Goal: Find specific page/section

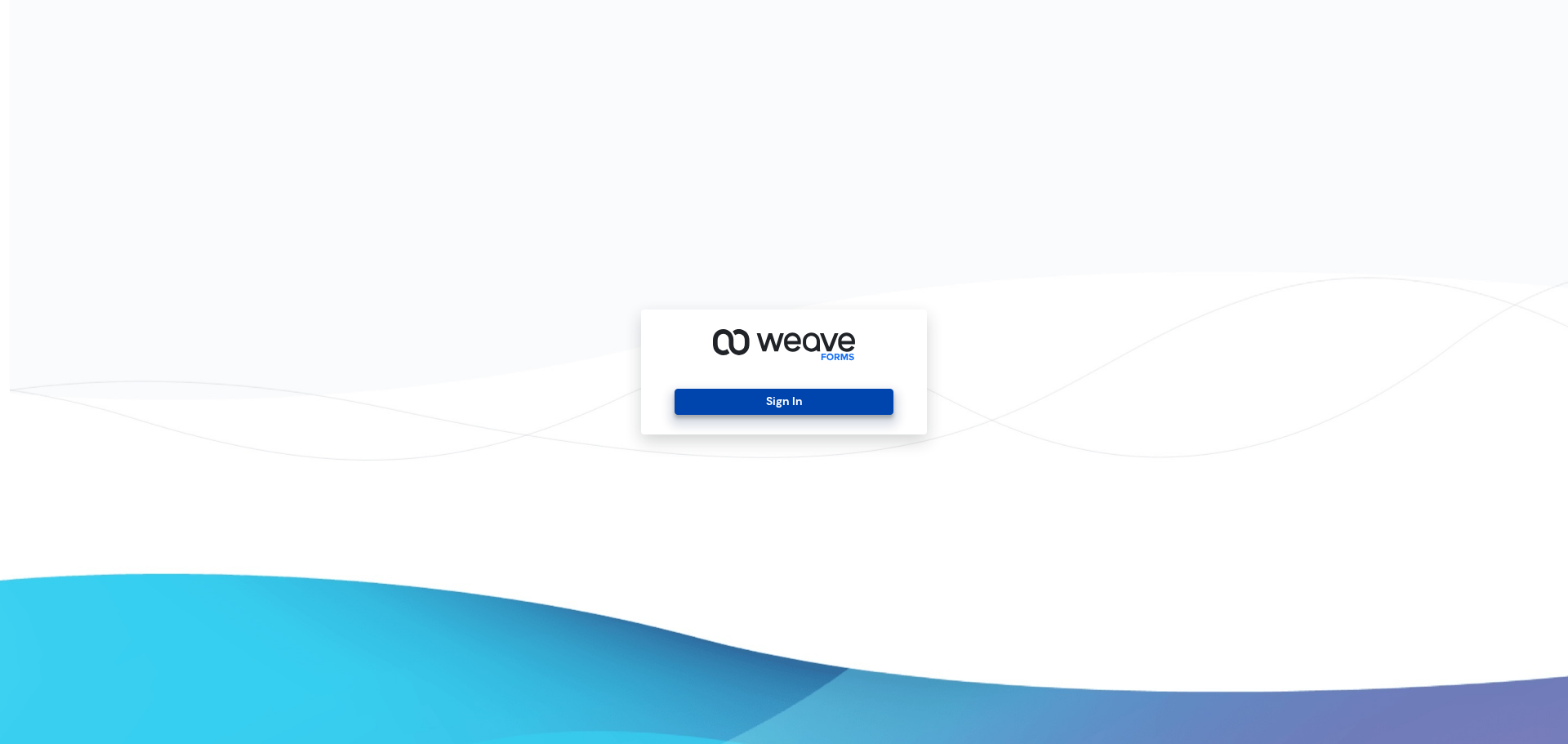
click at [754, 404] on button "Sign In" at bounding box center [784, 402] width 218 height 26
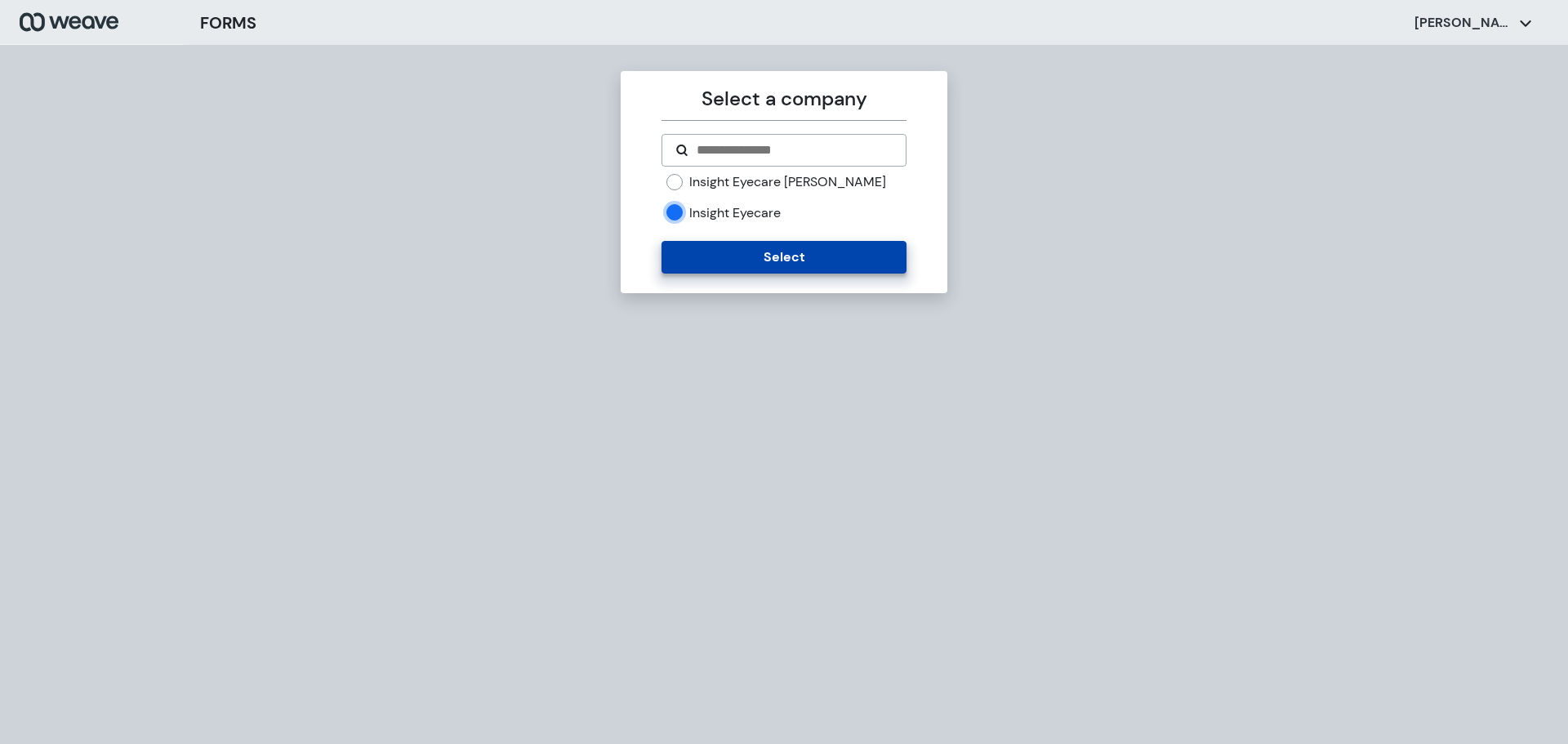
click at [709, 249] on button "Select" at bounding box center [784, 257] width 245 height 33
